Goal: Transaction & Acquisition: Book appointment/travel/reservation

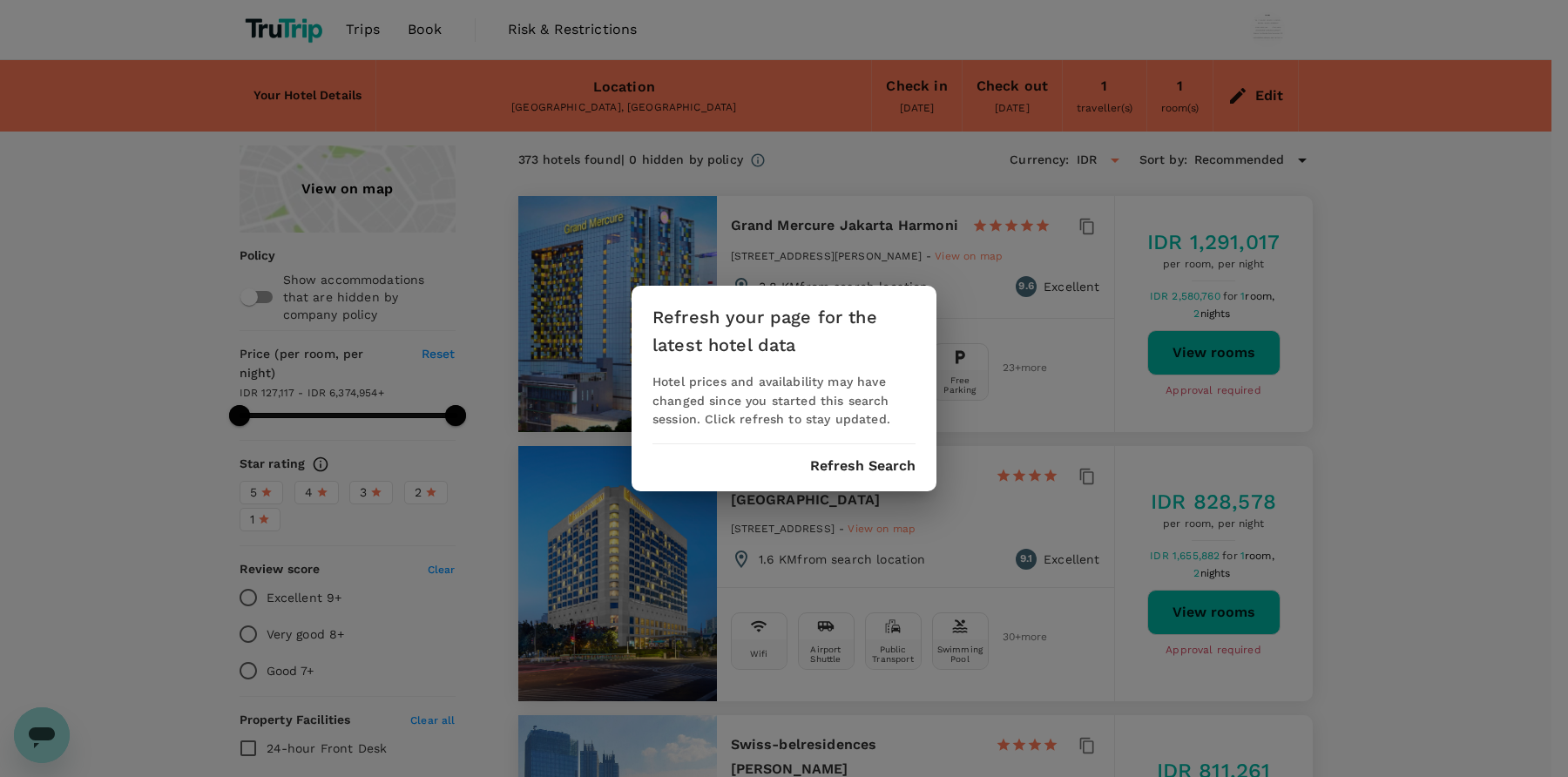
click at [855, 458] on button "Refresh Search" at bounding box center [863, 465] width 106 height 16
click at [870, 464] on button "Refresh Search" at bounding box center [863, 465] width 106 height 16
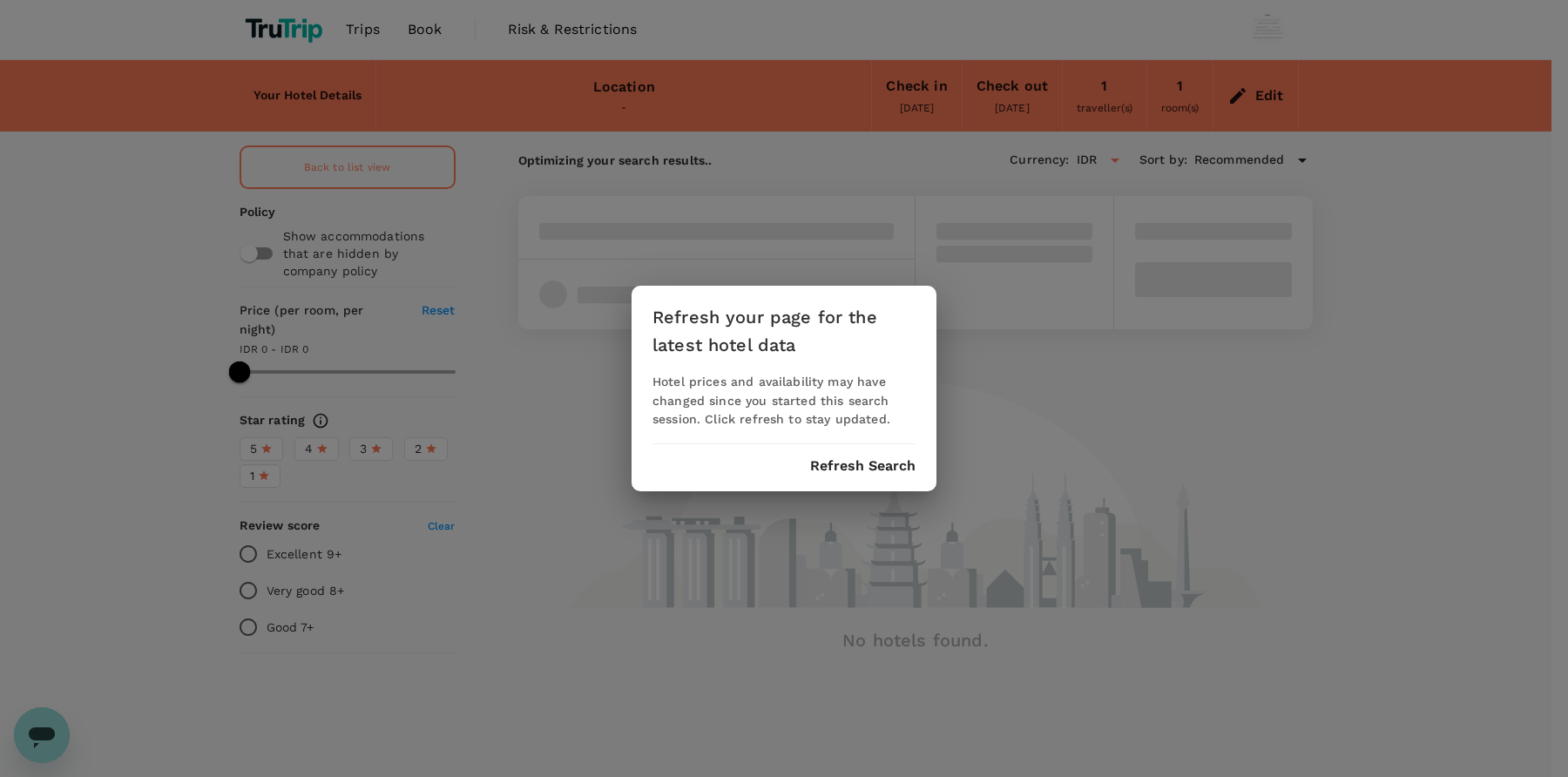
click at [864, 468] on button "Refresh Search" at bounding box center [863, 465] width 106 height 16
drag, startPoint x: 581, startPoint y: 202, endPoint x: 560, endPoint y: 180, distance: 30.4
click at [580, 199] on div "Refresh your page for the latest hotel data Hotel prices and availability may h…" at bounding box center [784, 388] width 1568 height 777
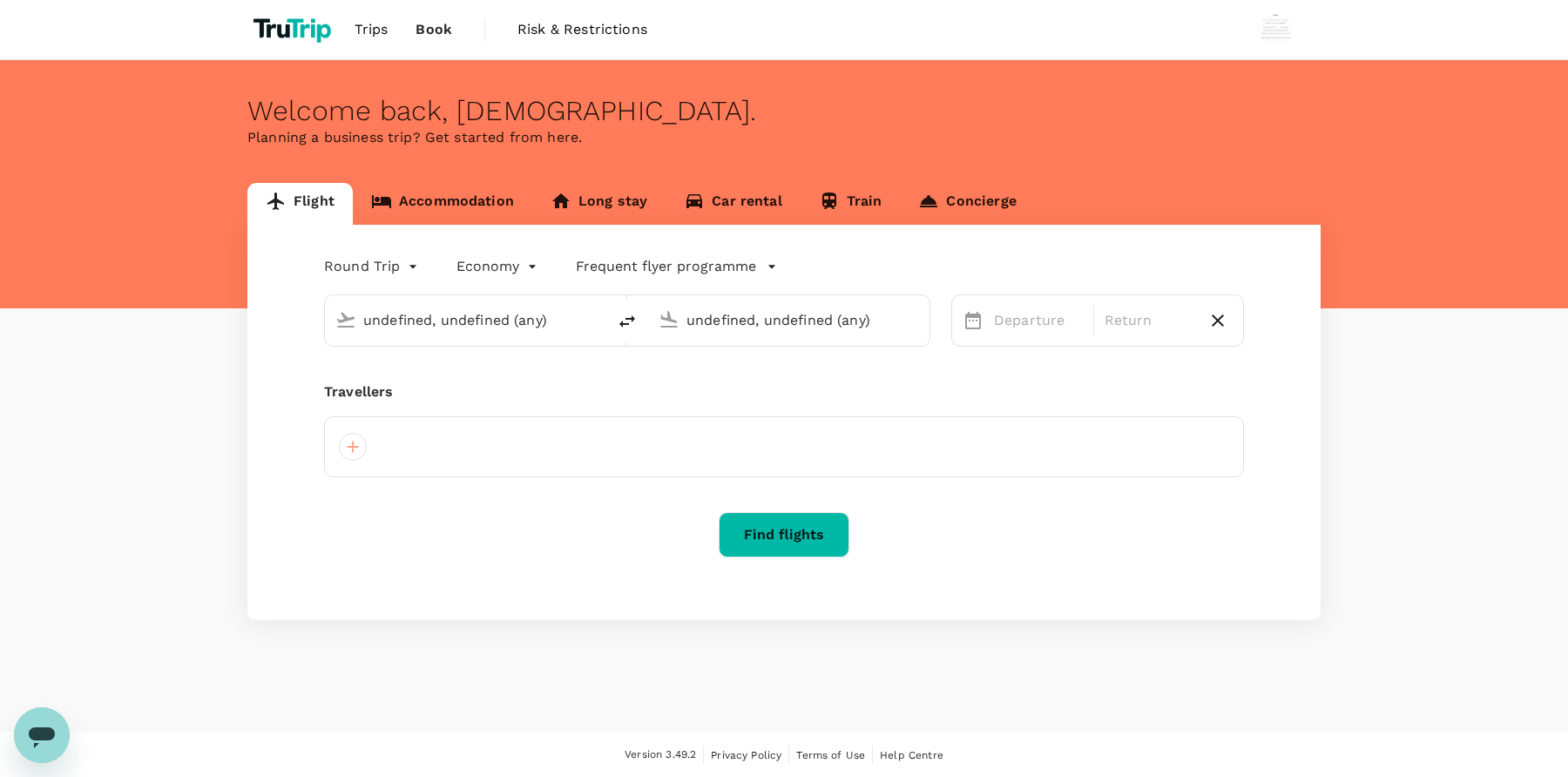
type input "undefined, undefined (any)"
type input "Jakarta, Indonesia (any)"
type input "Bali, Indonesia (any)"
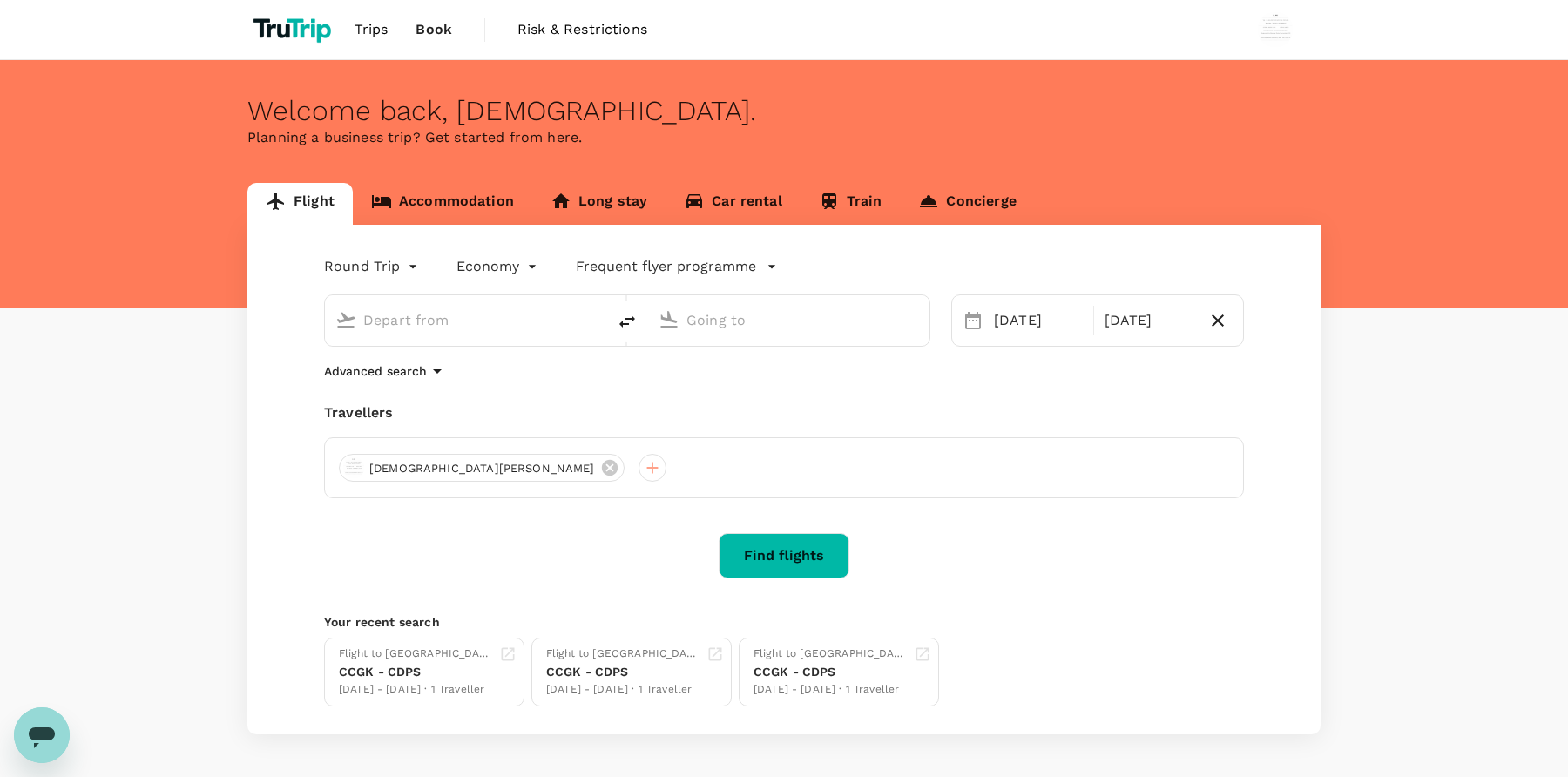
type input "Jakarta, Indonesia (any)"
type input "Bali, Indonesia (any)"
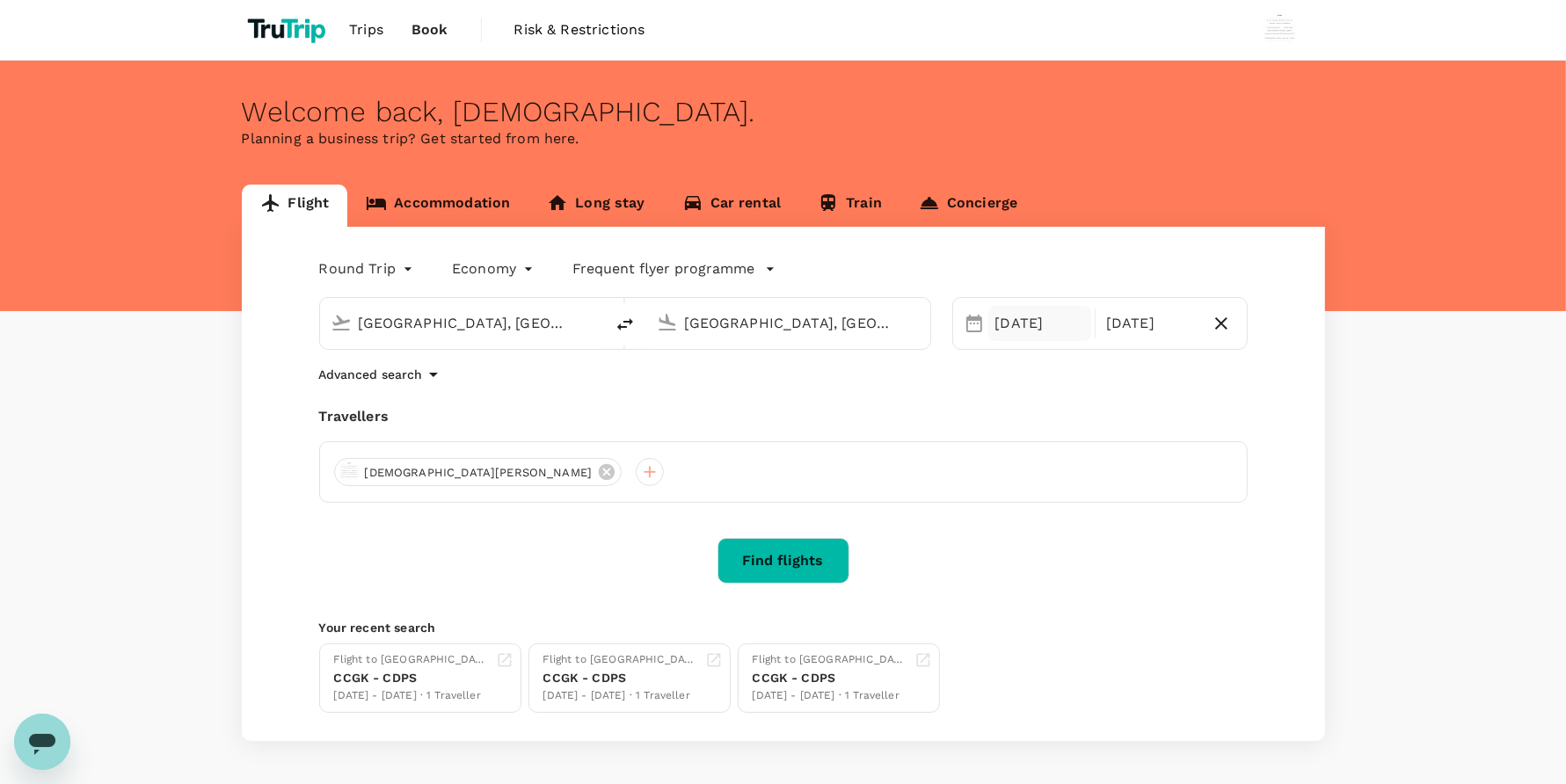
click at [1016, 321] on div "01 Sep" at bounding box center [1039, 323] width 104 height 35
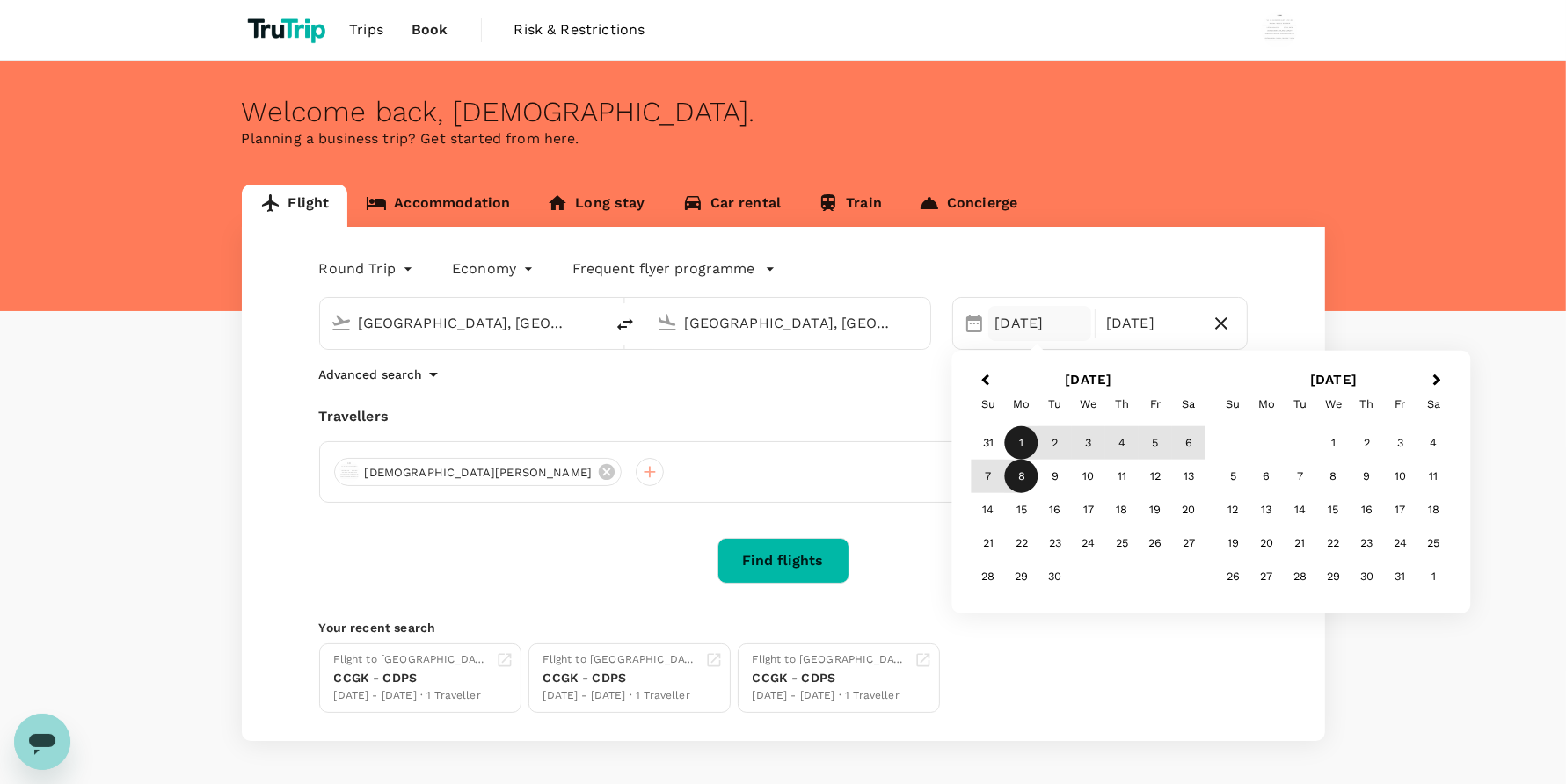
click at [427, 192] on link "Accommodation" at bounding box center [437, 205] width 181 height 42
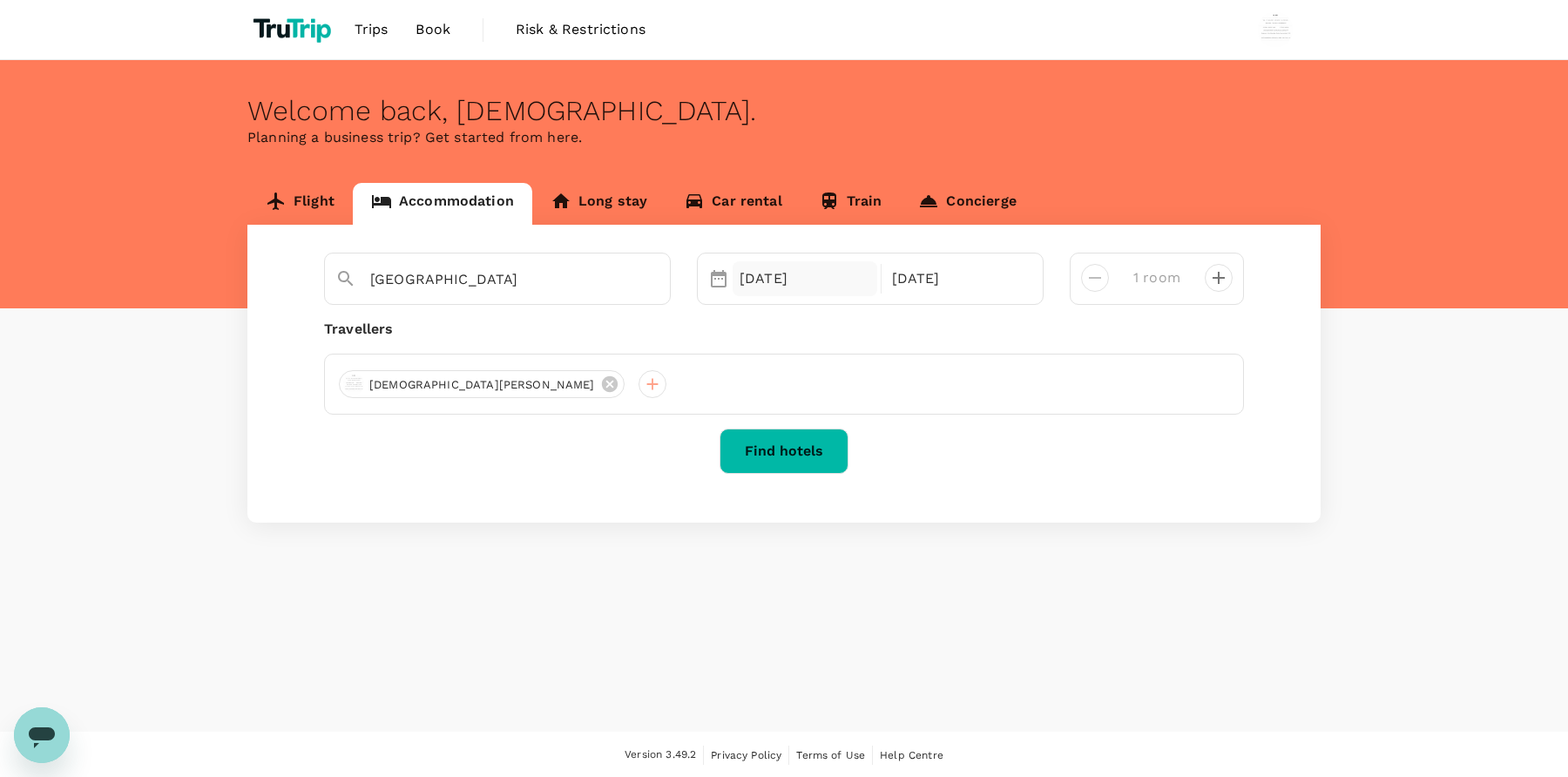
click at [785, 285] on div "19 Aug" at bounding box center [805, 278] width 144 height 35
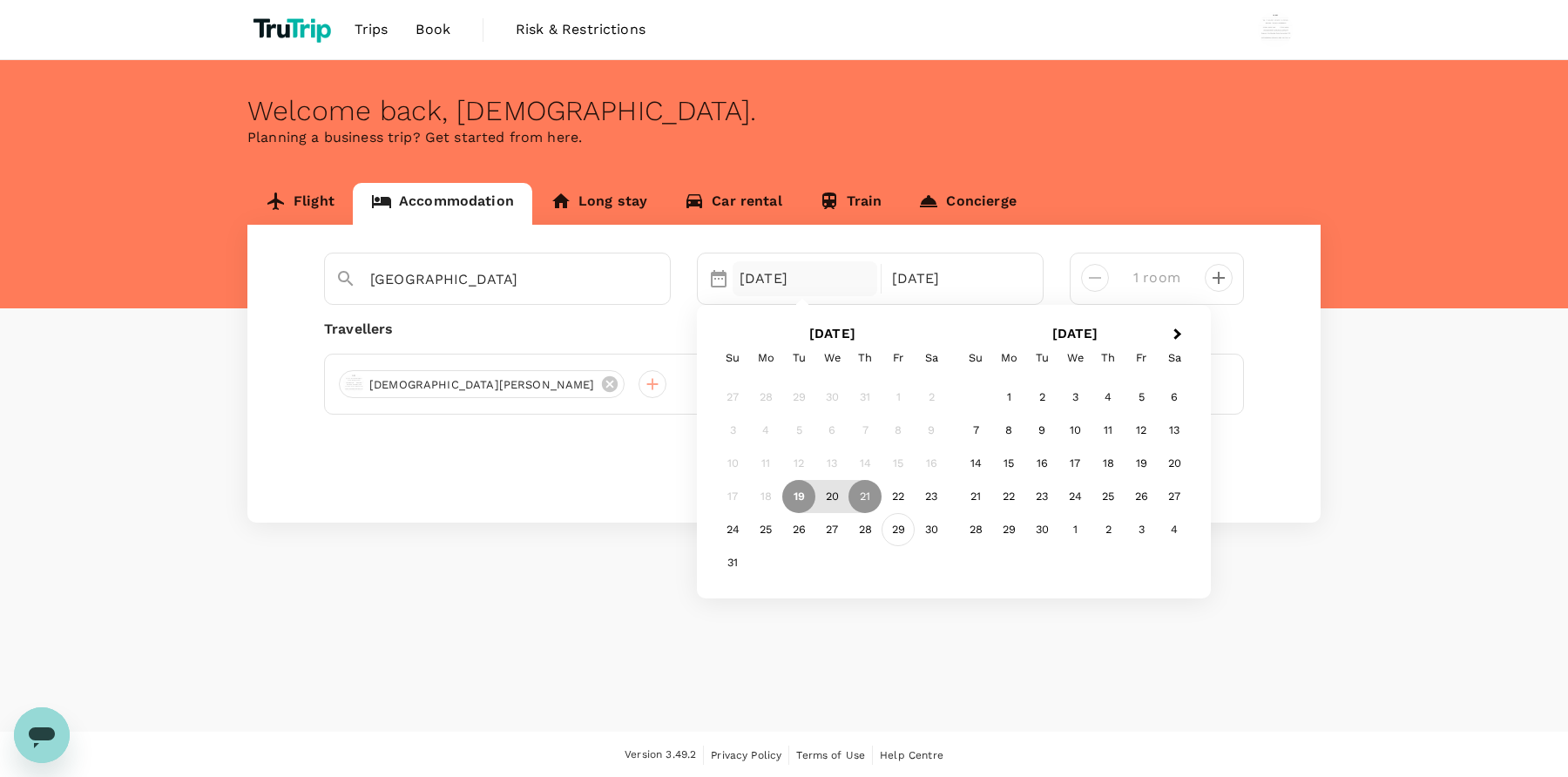
click at [897, 526] on div "29" at bounding box center [898, 529] width 33 height 33
click at [726, 564] on div "31" at bounding box center [732, 562] width 33 height 33
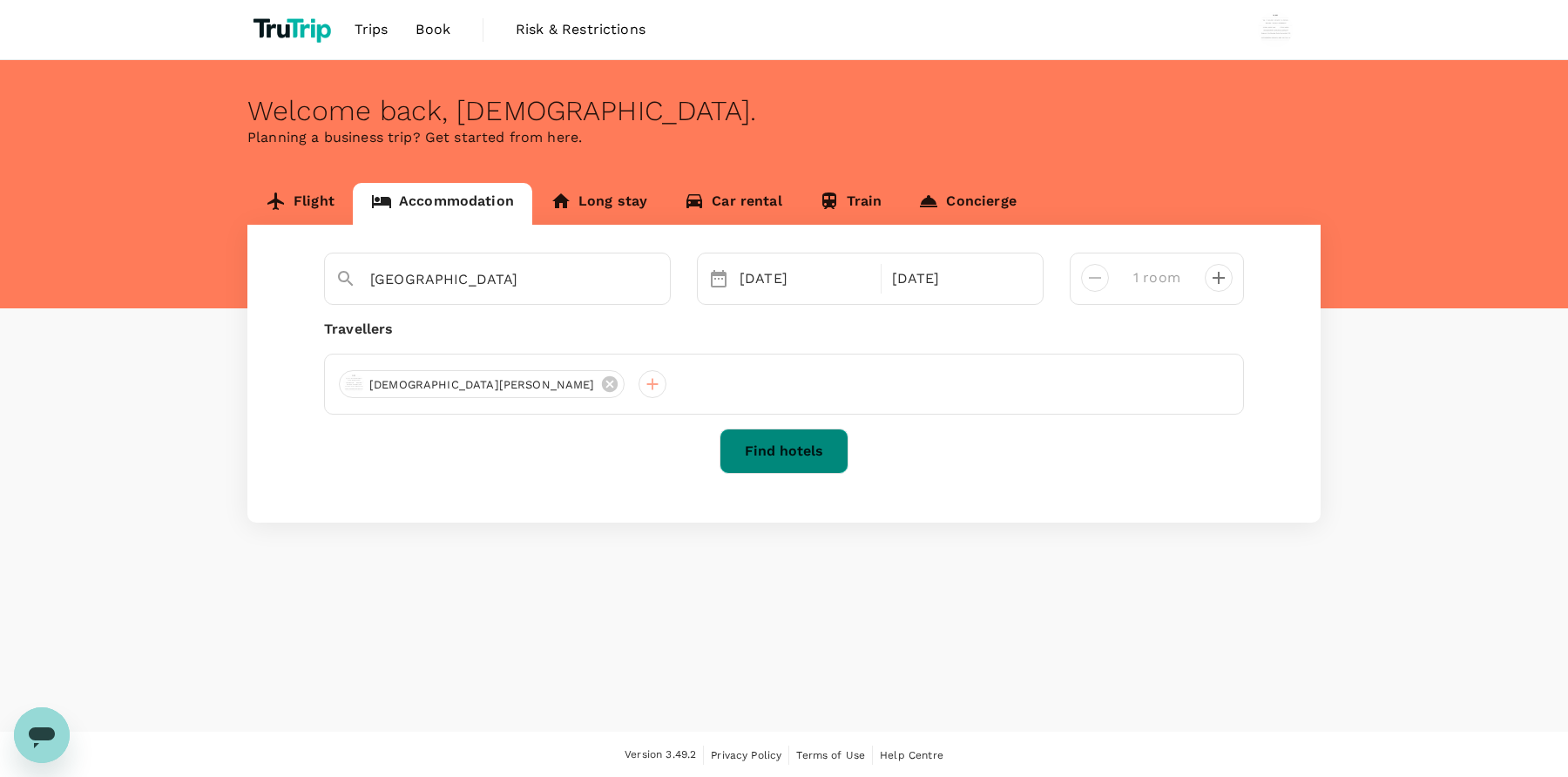
click at [762, 455] on button "Find hotels" at bounding box center [784, 451] width 129 height 45
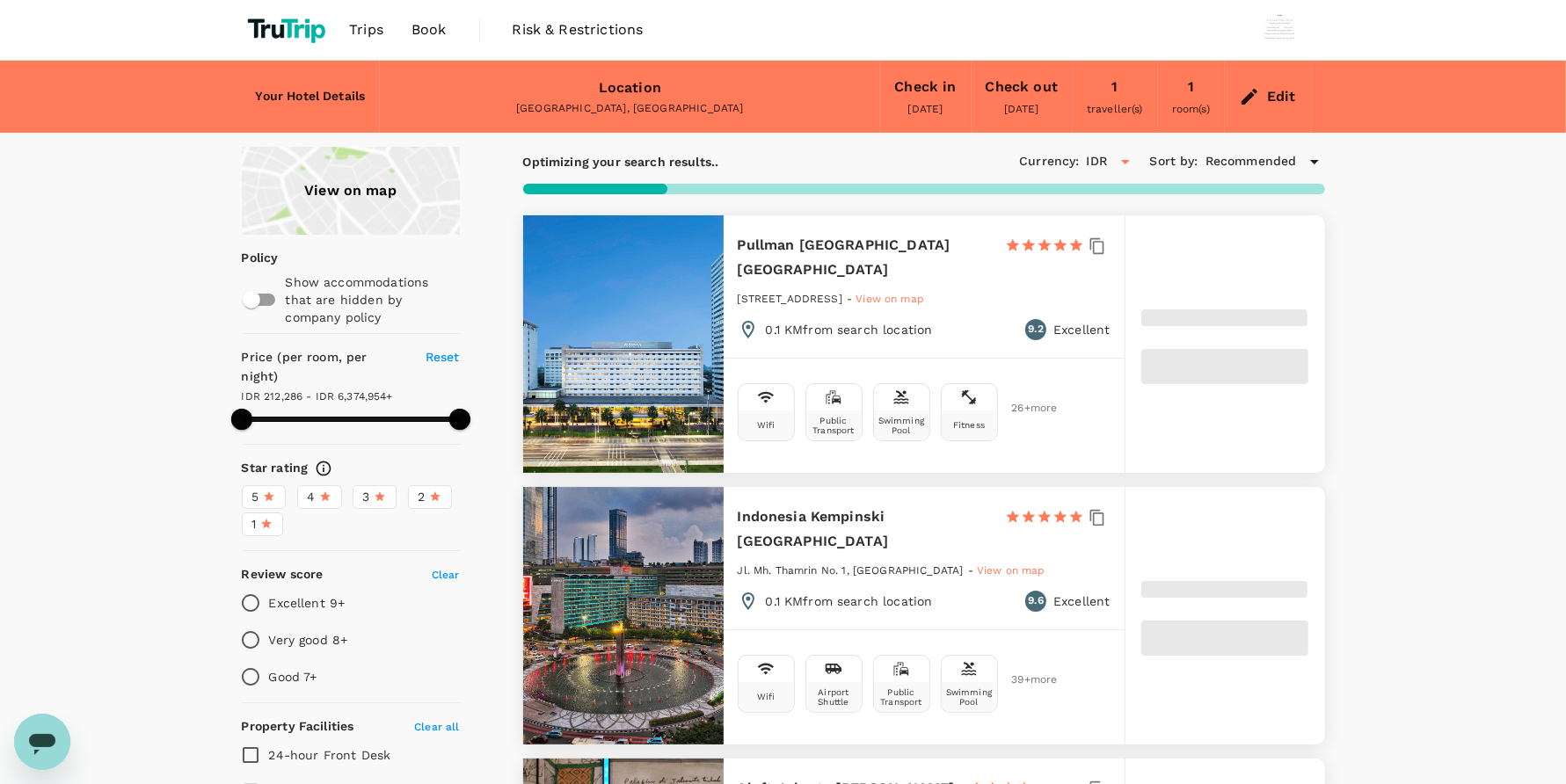
type input "499.91"
type input "9.91"
type input "499.28"
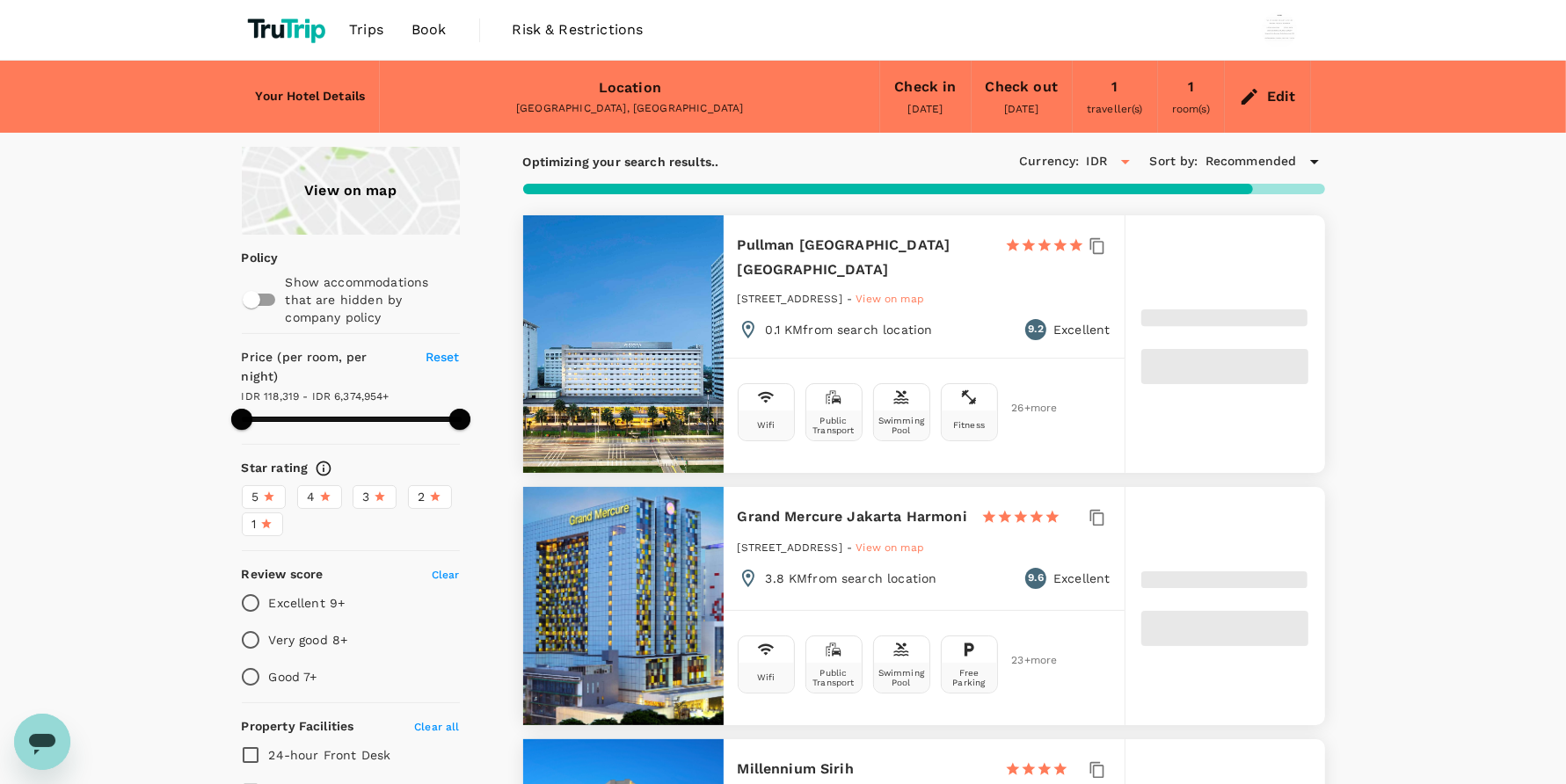
type input "9.28"
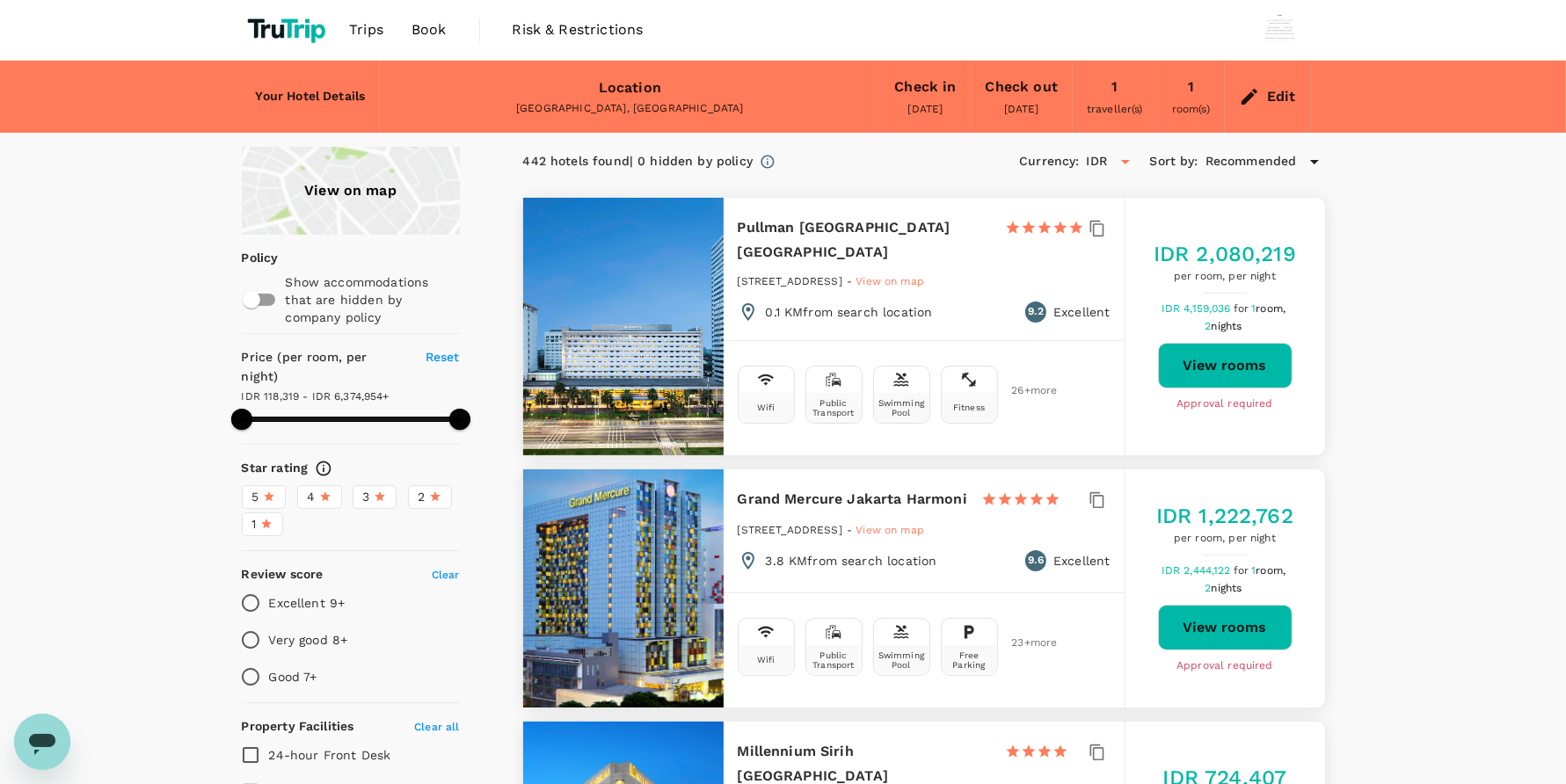
type input "499.28"
click at [1236, 345] on button "View rooms" at bounding box center [1225, 366] width 134 height 46
